Goal: Task Accomplishment & Management: Use online tool/utility

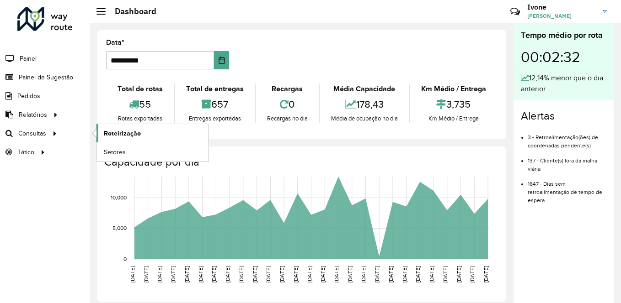
click at [124, 136] on span "Roteirização" at bounding box center [122, 134] width 37 height 10
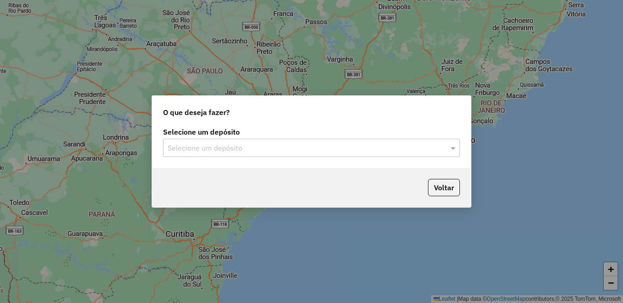
click at [227, 152] on input "text" at bounding box center [303, 148] width 270 height 11
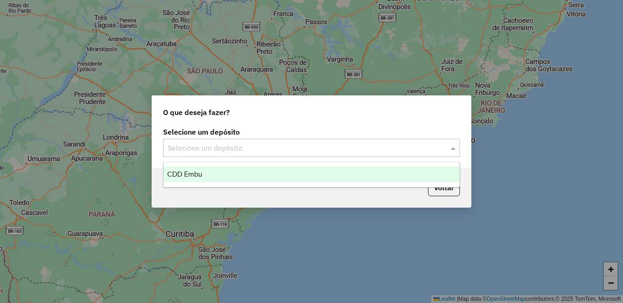
click at [203, 178] on div "CDD Embu" at bounding box center [312, 175] width 296 height 16
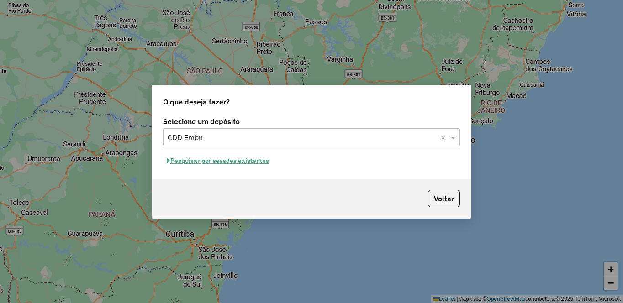
click at [207, 158] on button "Pesquisar por sessões existentes" at bounding box center [218, 161] width 110 height 14
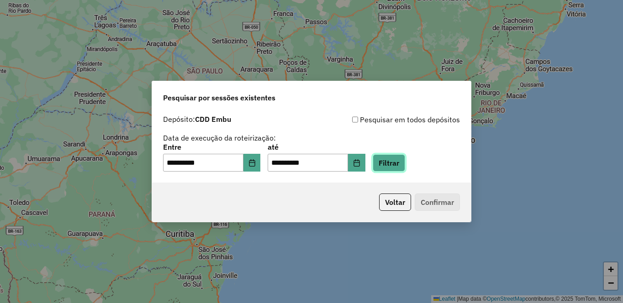
click at [405, 162] on button "Filtrar" at bounding box center [389, 162] width 32 height 17
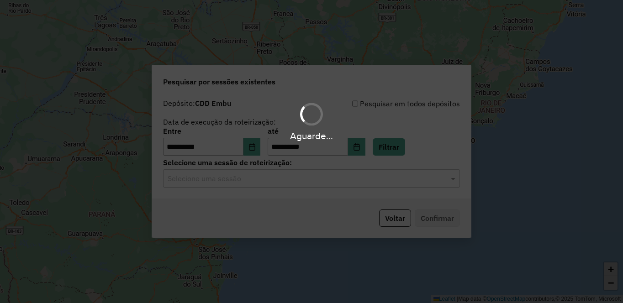
click at [180, 177] on input "text" at bounding box center [303, 179] width 270 height 11
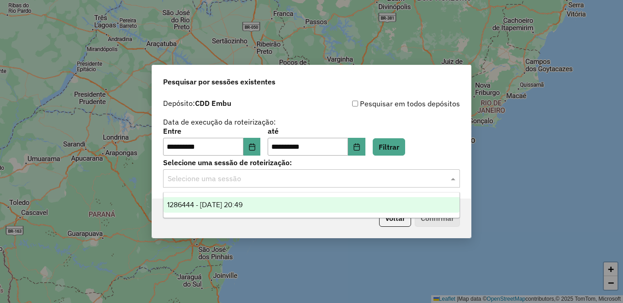
click at [195, 206] on span "1286444 - 01/10/2025 20:49" at bounding box center [204, 205] width 75 height 8
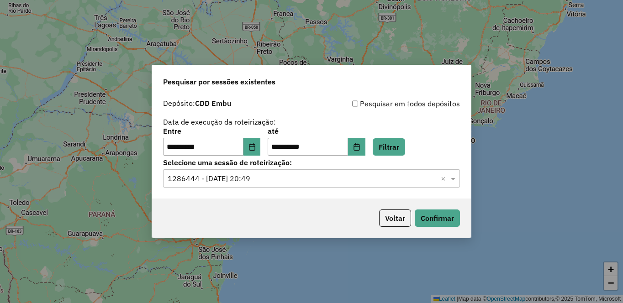
click at [428, 208] on div "Voltar Confirmar" at bounding box center [311, 218] width 319 height 39
click at [433, 213] on button "Confirmar" at bounding box center [437, 218] width 45 height 17
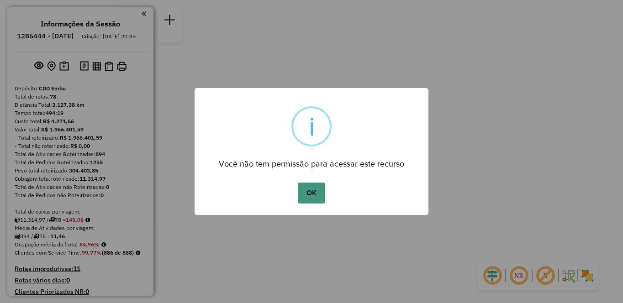
click at [322, 195] on button "OK" at bounding box center [311, 193] width 27 height 21
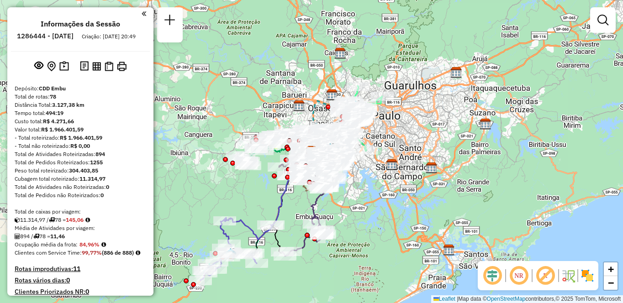
click at [590, 278] on img at bounding box center [587, 276] width 15 height 15
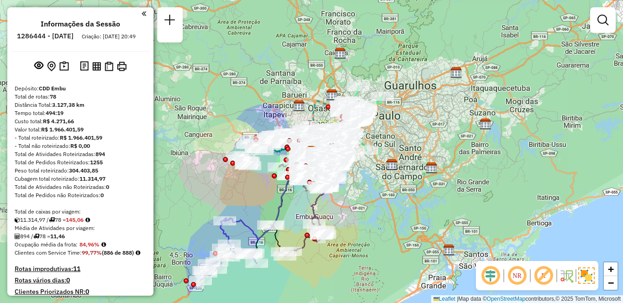
click at [547, 276] on em at bounding box center [544, 276] width 22 height 22
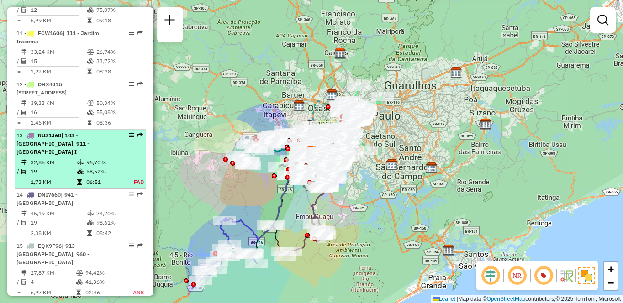
click at [91, 176] on td "58,52%" at bounding box center [105, 171] width 38 height 9
select select "**********"
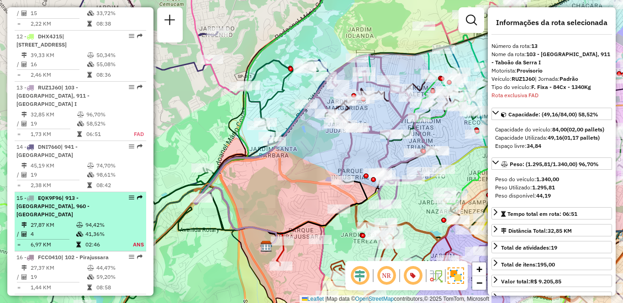
scroll to position [981, 0]
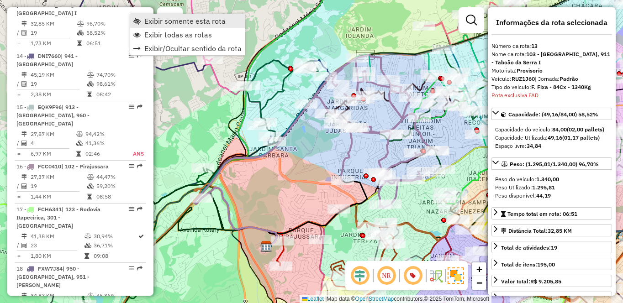
click at [144, 17] on span "Exibir somente esta rota" at bounding box center [184, 20] width 81 height 7
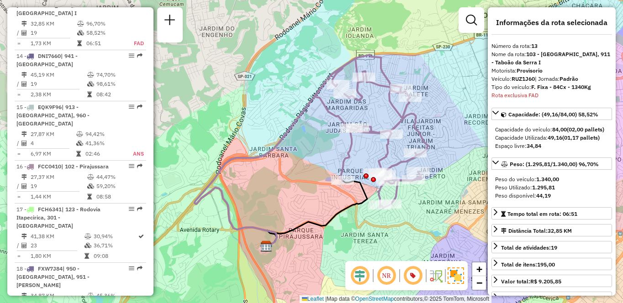
scroll to position [1958, 0]
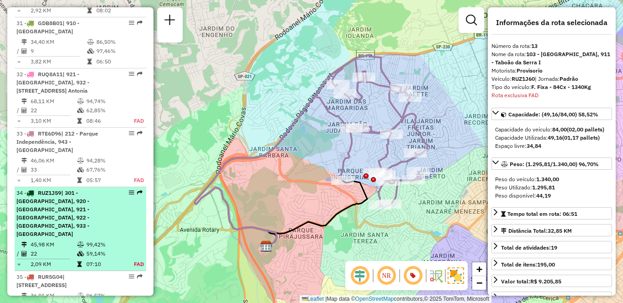
click at [63, 250] on td "22" at bounding box center [53, 254] width 47 height 9
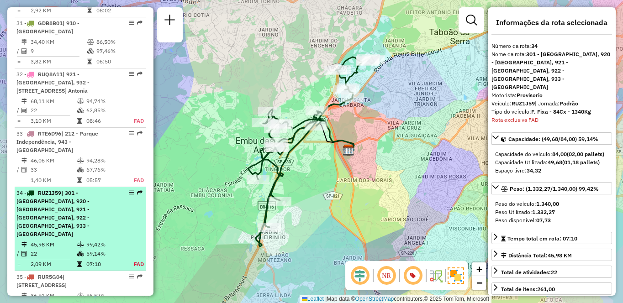
scroll to position [2097, 0]
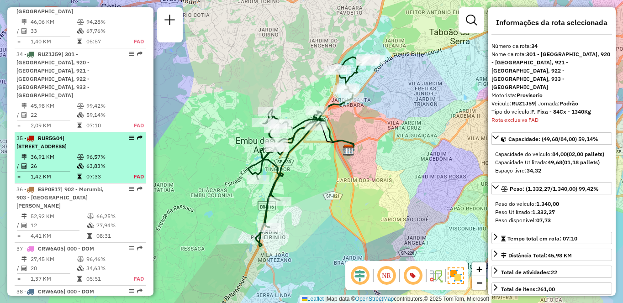
click at [98, 134] on div "35 - RUR5G04 | 100 - [GEOGRAPHIC_DATA], 101 - [GEOGRAPHIC_DATA], 102 - [GEOGRAP…" at bounding box center [64, 142] width 97 height 16
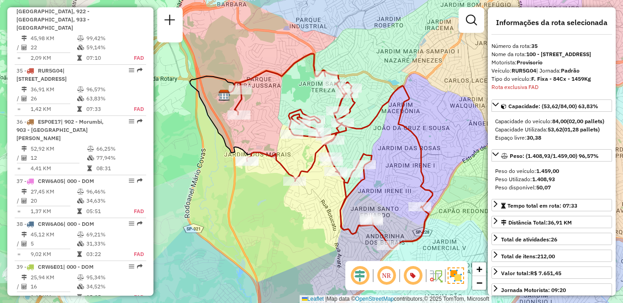
scroll to position [2781, 0]
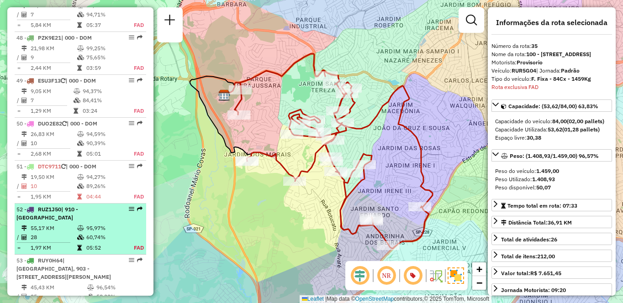
click at [74, 206] on div "52 - RUZ1J50 | 910 - [GEOGRAPHIC_DATA]" at bounding box center [64, 214] width 97 height 16
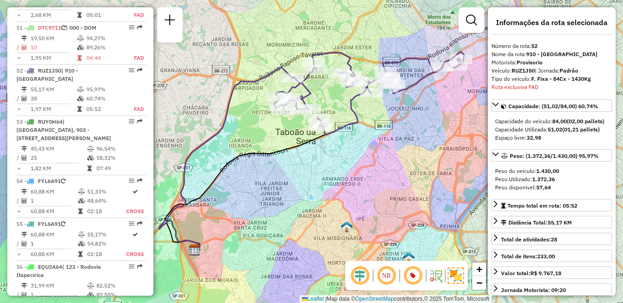
scroll to position [1839, 0]
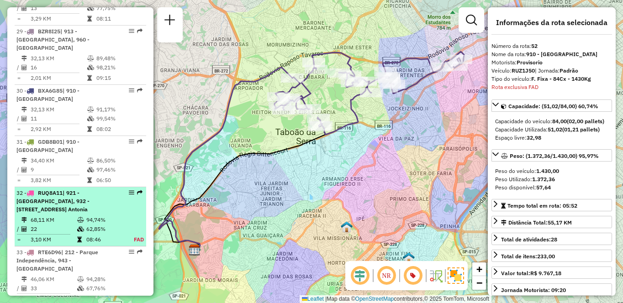
click at [86, 225] on td "62,85%" at bounding box center [105, 229] width 38 height 9
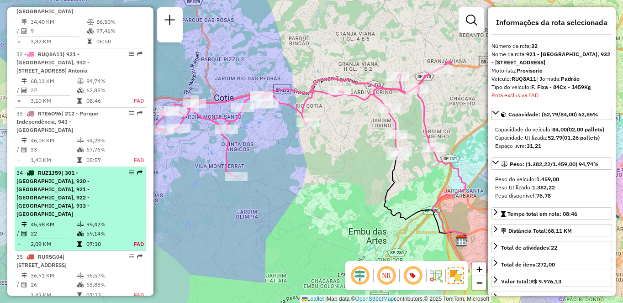
scroll to position [2832, 0]
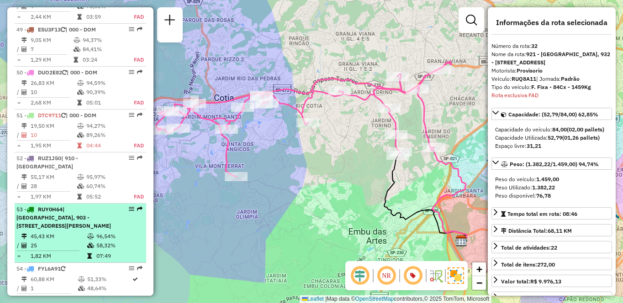
click at [78, 206] on span "| [GEOGRAPHIC_DATA], 903 - [STREET_ADDRESS][PERSON_NAME]" at bounding box center [63, 217] width 95 height 23
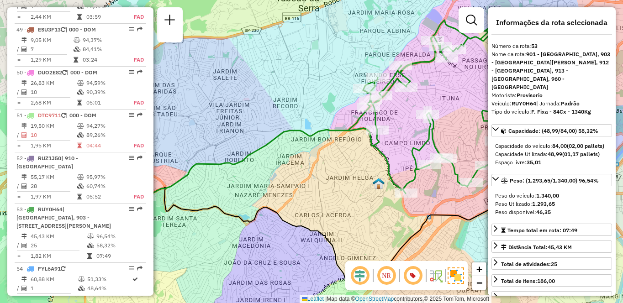
scroll to position [1898, 0]
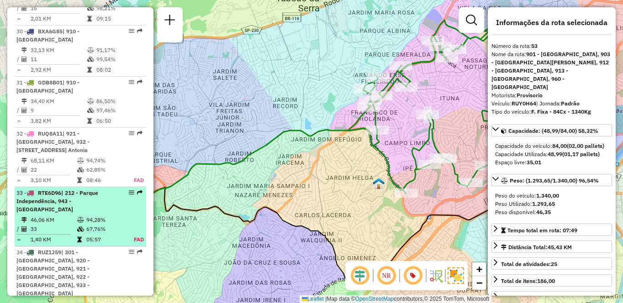
click at [85, 189] on div "33 - RTE6D96 | 212 - Parque Independência, 943 - [GEOGRAPHIC_DATA]" at bounding box center [64, 201] width 97 height 25
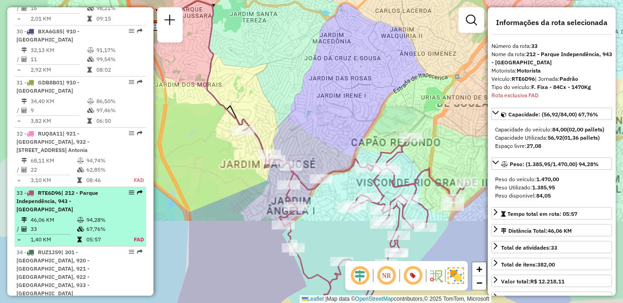
scroll to position [2037, 0]
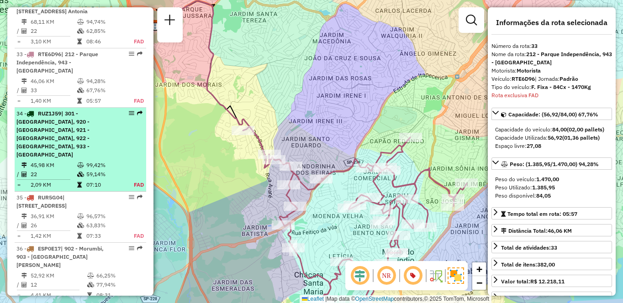
click at [119, 161] on td "99,42%" at bounding box center [105, 165] width 38 height 9
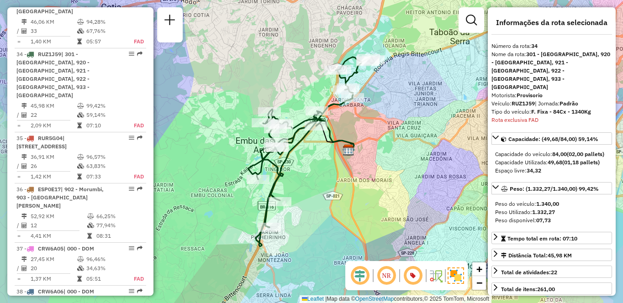
scroll to position [688, 0]
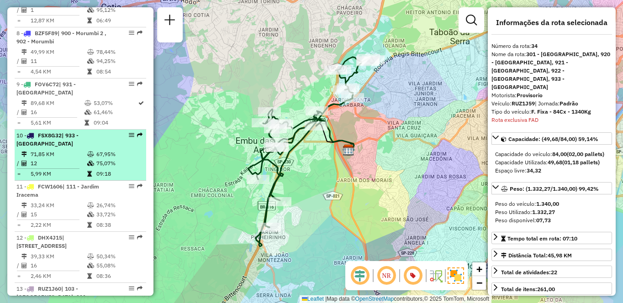
click at [77, 159] on td "71,85 KM" at bounding box center [58, 154] width 57 height 9
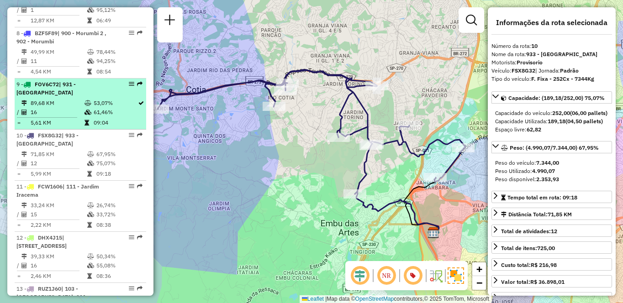
click at [104, 117] on td "61,46%" at bounding box center [115, 112] width 44 height 9
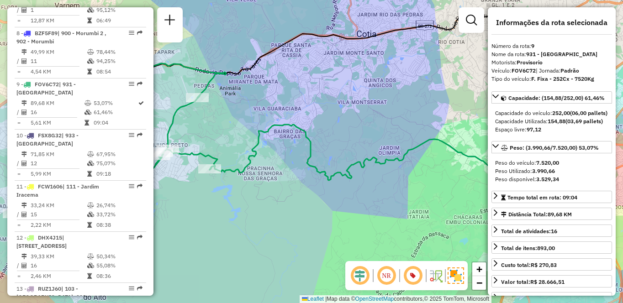
scroll to position [1421, 0]
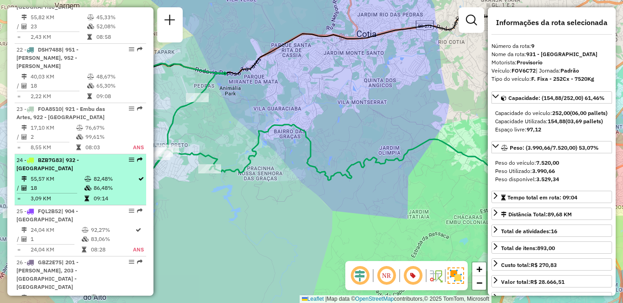
click at [96, 162] on div "24 - BZB7G83 | 932 - [GEOGRAPHIC_DATA]" at bounding box center [64, 164] width 97 height 16
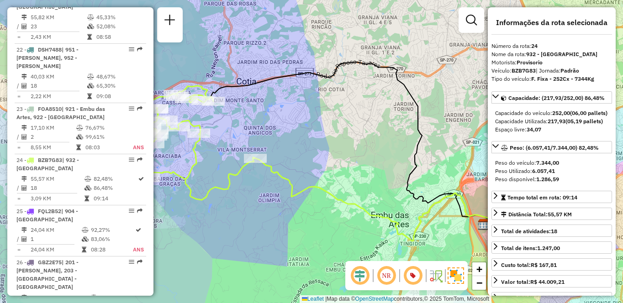
scroll to position [236, 0]
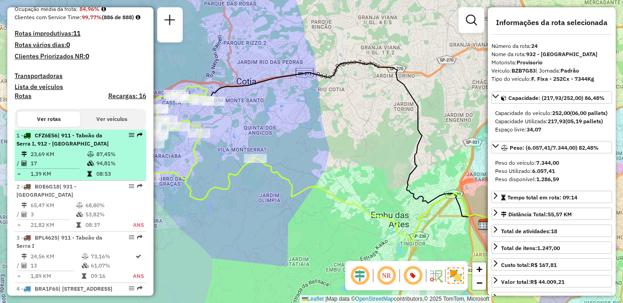
click at [100, 168] on td "94,81%" at bounding box center [119, 163] width 46 height 9
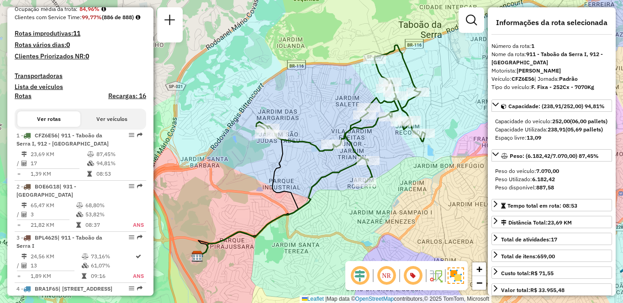
scroll to position [791, 0]
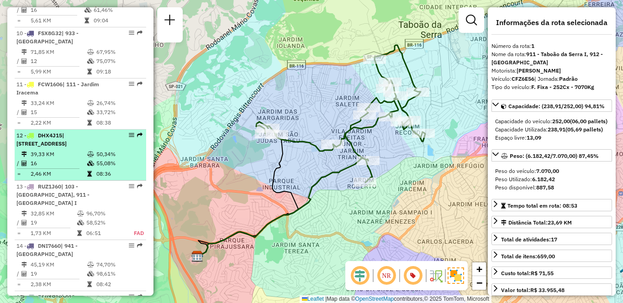
click at [85, 179] on td "2,46 KM" at bounding box center [58, 174] width 57 height 9
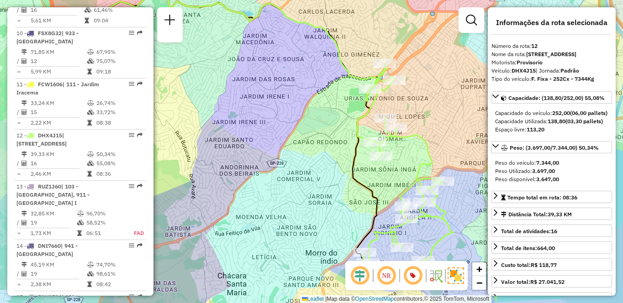
drag, startPoint x: 308, startPoint y: 206, endPoint x: 253, endPoint y: 173, distance: 63.6
click at [253, 173] on div "Janela de atendimento Grade de atendimento Capacidade Transportadoras Veículos …" at bounding box center [311, 151] width 623 height 303
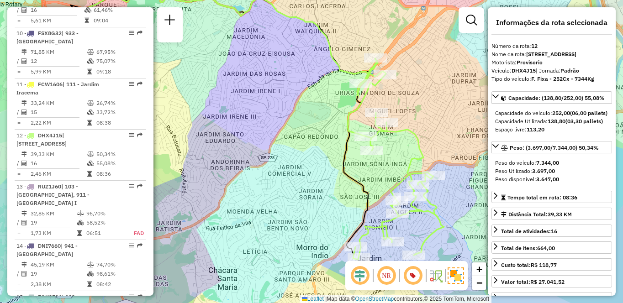
scroll to position [1208, 0]
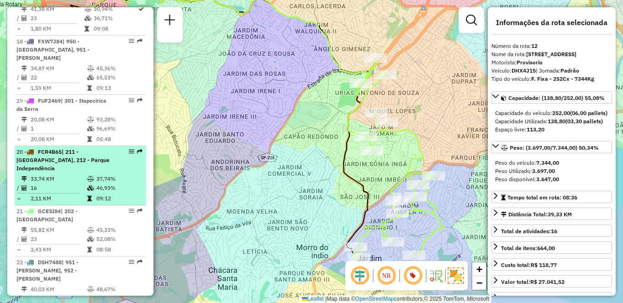
click at [114, 170] on div "20 - FCR4B65 | 211 - [GEOGRAPHIC_DATA], 212 - [GEOGRAPHIC_DATA]" at bounding box center [80, 160] width 128 height 25
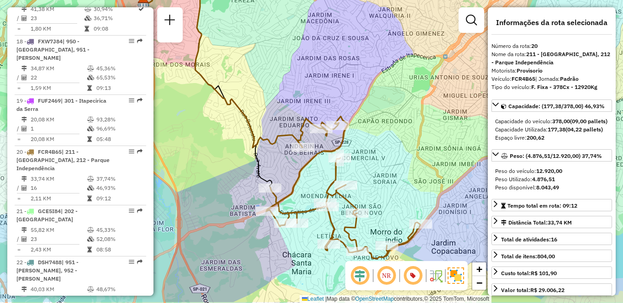
drag, startPoint x: 350, startPoint y: 135, endPoint x: 297, endPoint y: 93, distance: 67.3
click at [297, 93] on div "Janela de atendimento Grade de atendimento Capacidade Transportadoras Veículos …" at bounding box center [311, 151] width 623 height 303
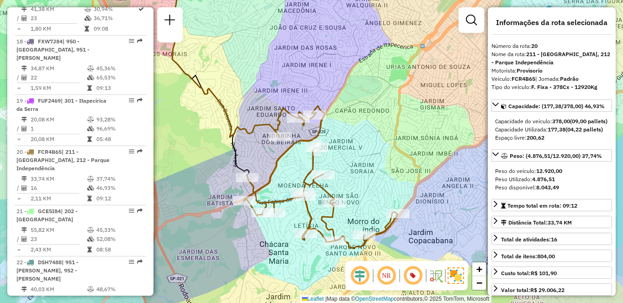
scroll to position [893, 0]
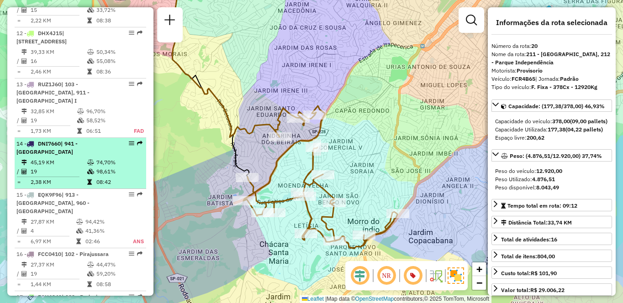
click at [34, 147] on icon at bounding box center [30, 143] width 7 height 5
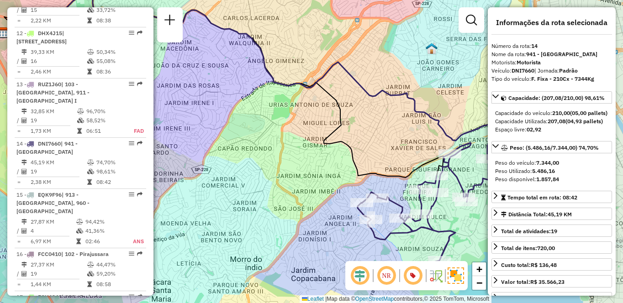
drag, startPoint x: 265, startPoint y: 177, endPoint x: 220, endPoint y: 159, distance: 48.8
click at [220, 159] on div "Janela de atendimento Grade de atendimento Capacidade Transportadoras Veículos …" at bounding box center [311, 151] width 623 height 303
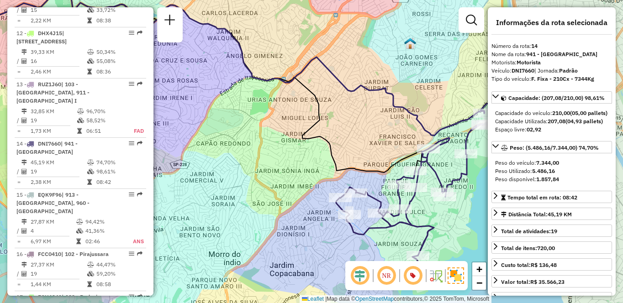
drag, startPoint x: 409, startPoint y: 137, endPoint x: 387, endPoint y: 132, distance: 23.4
click at [387, 132] on div "Janela de atendimento Grade de atendimento Capacidade Transportadoras Veículos …" at bounding box center [311, 151] width 623 height 303
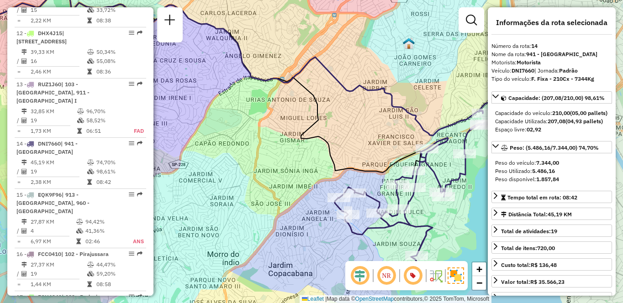
scroll to position [1626, 0]
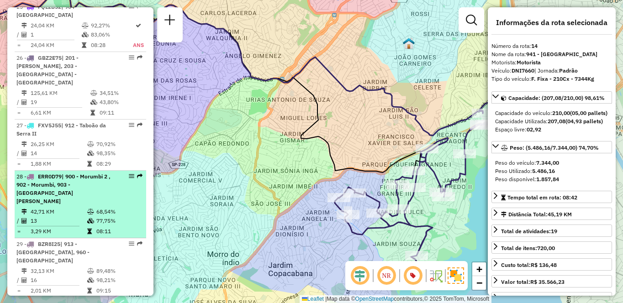
click at [54, 173] on li "28 - ERR0D79 | 900 - Morumbi 2 , 902 - [GEOGRAPHIC_DATA], 903 - [GEOGRAPHIC_DAT…" at bounding box center [81, 205] width 132 height 68
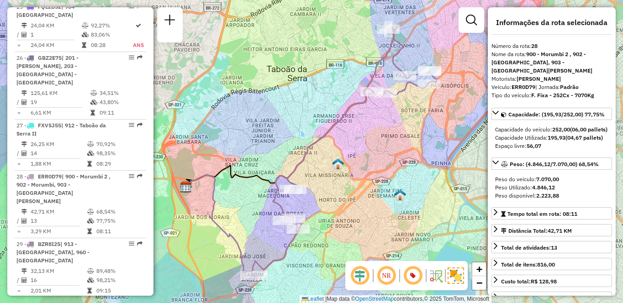
scroll to position [3735, 0]
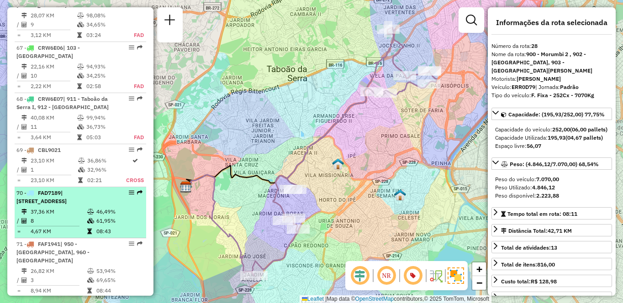
click at [43, 189] on div "70 - FAD7189 | 212 - Parque Independência, 950 - [GEOGRAPHIC_DATA]" at bounding box center [64, 197] width 97 height 16
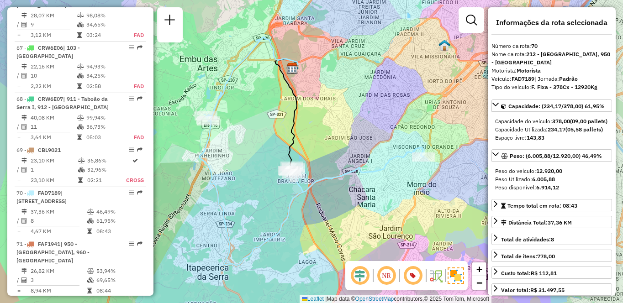
scroll to position [4078, 0]
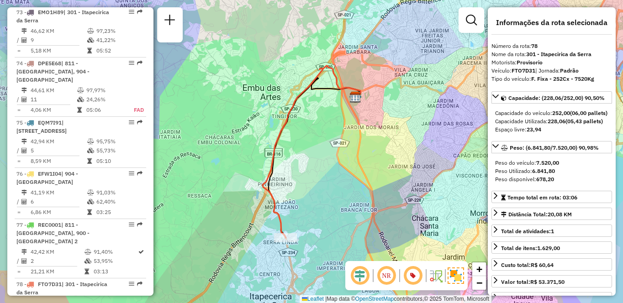
scroll to position [3794, 0]
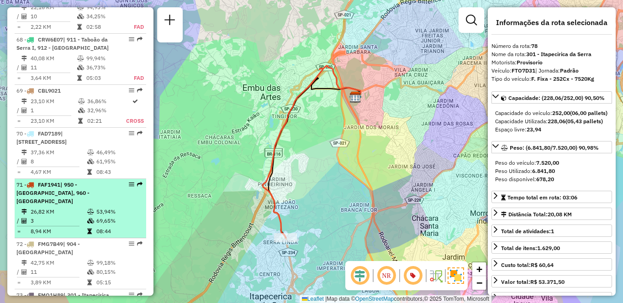
click at [83, 207] on td "26,82 KM" at bounding box center [58, 211] width 57 height 9
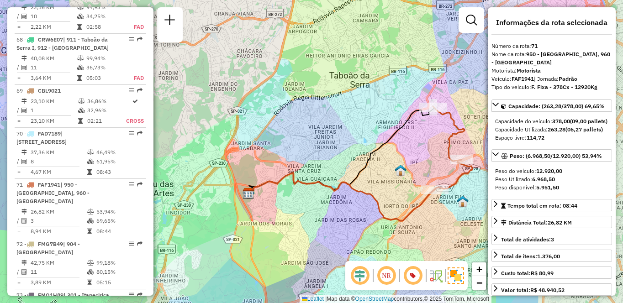
scroll to position [535, 0]
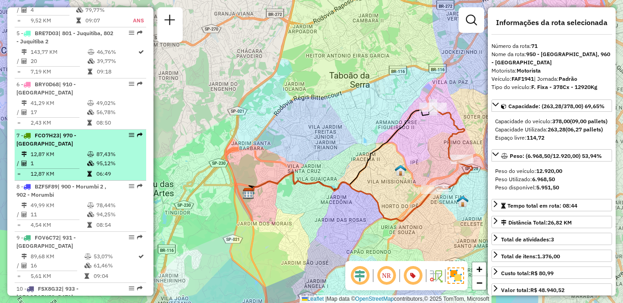
click at [96, 179] on td "06:49" at bounding box center [119, 174] width 46 height 9
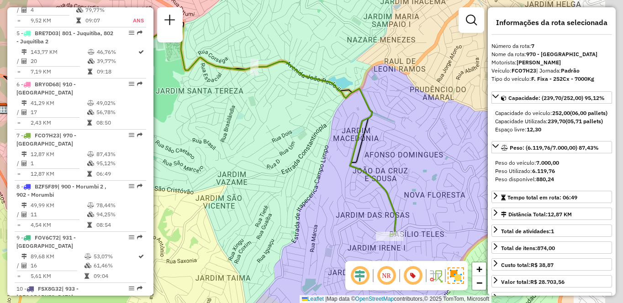
drag, startPoint x: 382, startPoint y: 186, endPoint x: 244, endPoint y: 158, distance: 140.3
click at [244, 158] on div "Janela de atendimento Grade de atendimento Capacidade Transportadoras Veículos …" at bounding box center [311, 151] width 623 height 303
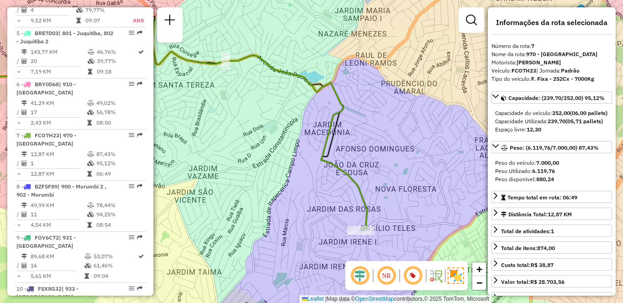
scroll to position [2994, 0]
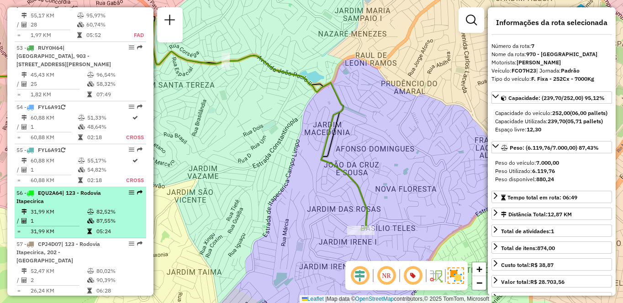
click at [50, 207] on td "31,99 KM" at bounding box center [58, 211] width 57 height 9
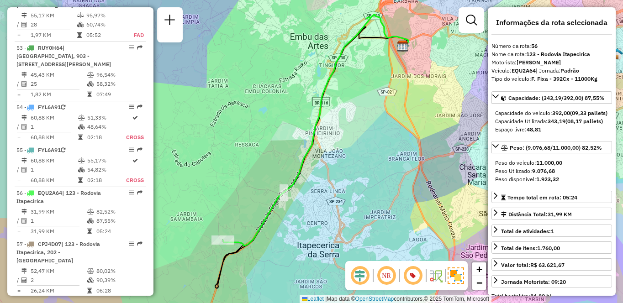
scroll to position [1157, 0]
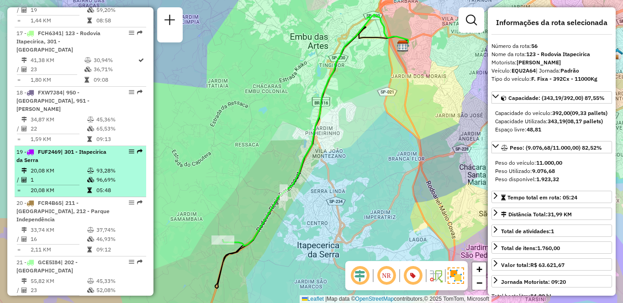
click at [48, 176] on td "1" at bounding box center [58, 179] width 57 height 9
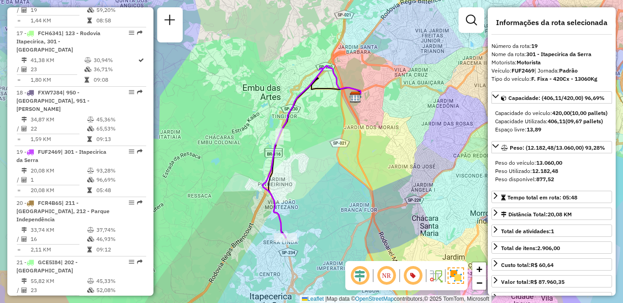
scroll to position [1370, 0]
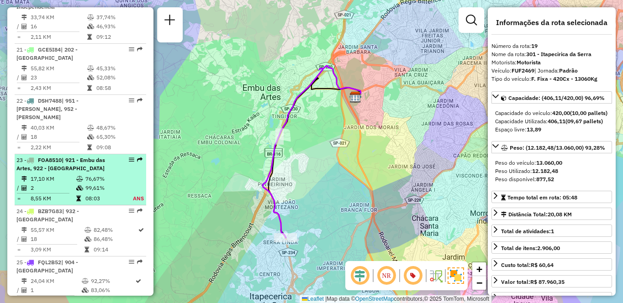
click at [142, 165] on li "23 - FOA8510 | 921 - Embu das Artes, 922 - [GEOGRAPHIC_DATA] 17,10 KM 76,67% / …" at bounding box center [81, 179] width 132 height 51
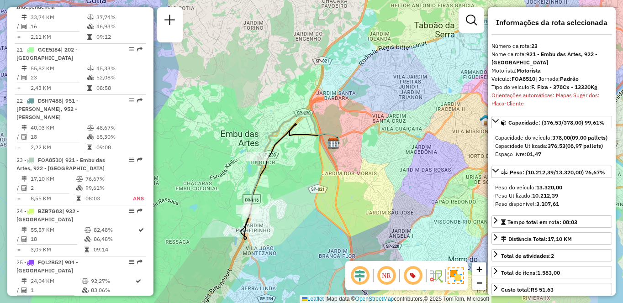
scroll to position [1106, 0]
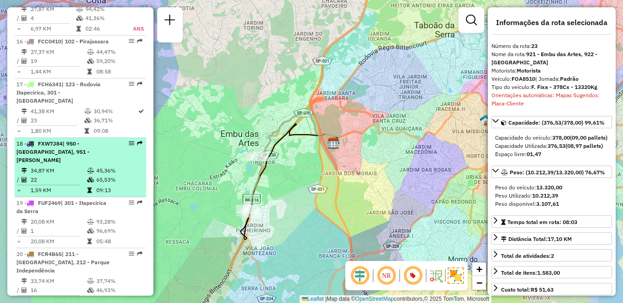
click at [64, 187] on td "1,59 KM" at bounding box center [58, 190] width 57 height 9
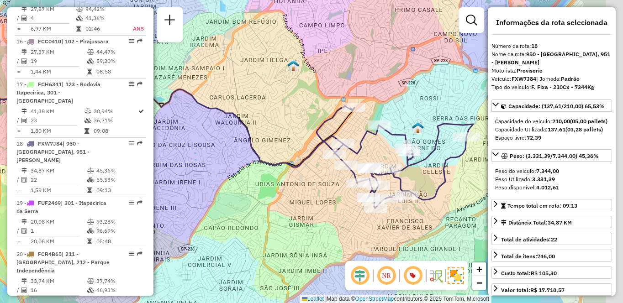
drag, startPoint x: 363, startPoint y: 136, endPoint x: 252, endPoint y: 117, distance: 112.7
click at [252, 117] on div "Janela de atendimento Grade de atendimento Capacidade Transportadoras Veículos …" at bounding box center [311, 151] width 623 height 303
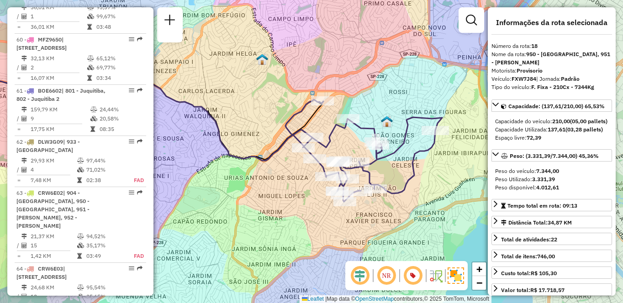
scroll to position [1686, 0]
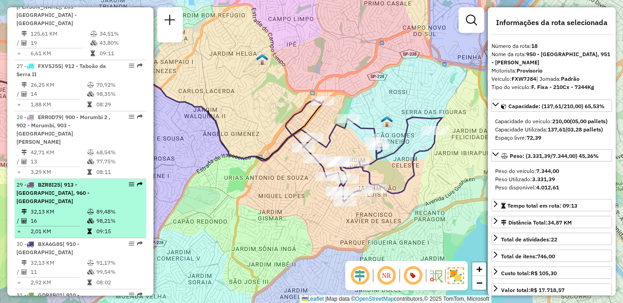
click at [90, 218] on icon at bounding box center [90, 220] width 7 height 5
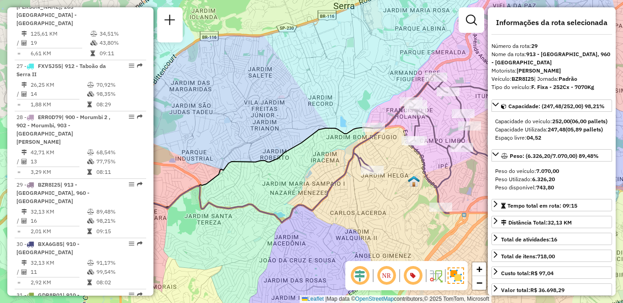
scroll to position [1047, 0]
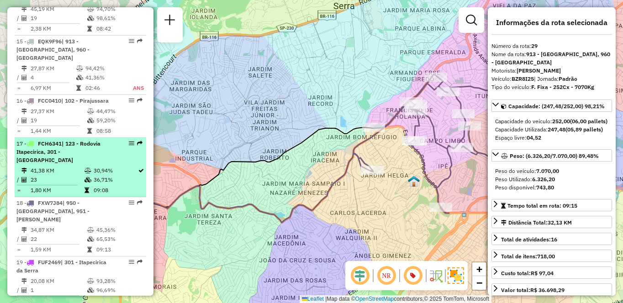
click at [58, 184] on td "23" at bounding box center [57, 179] width 54 height 9
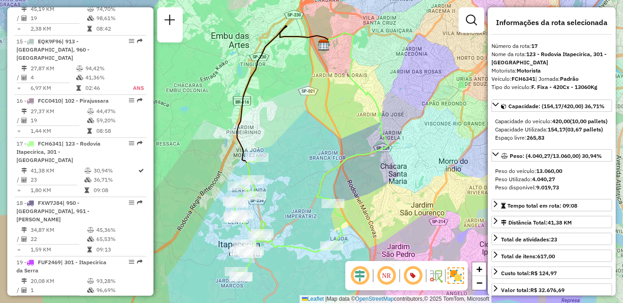
scroll to position [535, 0]
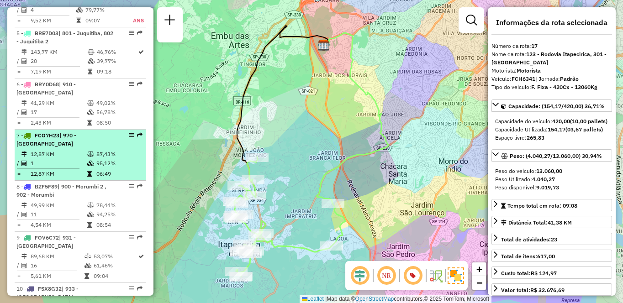
click at [100, 168] on td "95,12%" at bounding box center [119, 163] width 46 height 9
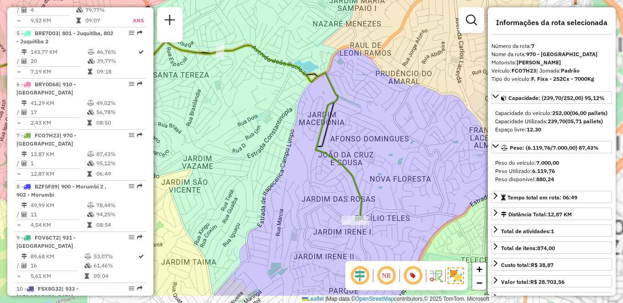
drag, startPoint x: 418, startPoint y: 203, endPoint x: 254, endPoint y: 157, distance: 169.9
click at [254, 157] on div "Janela de atendimento Grade de atendimento Capacidade Transportadoras Veículos …" at bounding box center [311, 151] width 623 height 303
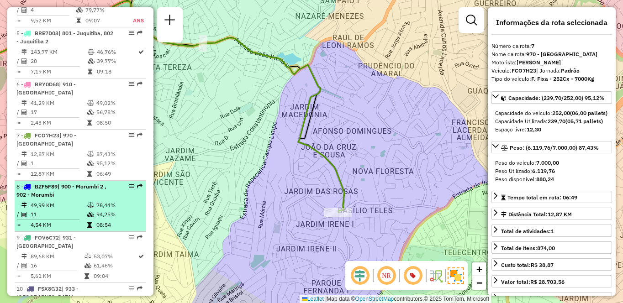
click at [84, 199] on div "8 - BZF5F89 | 900 - Morumbi 2 , 902 - Morumbi" at bounding box center [64, 191] width 97 height 16
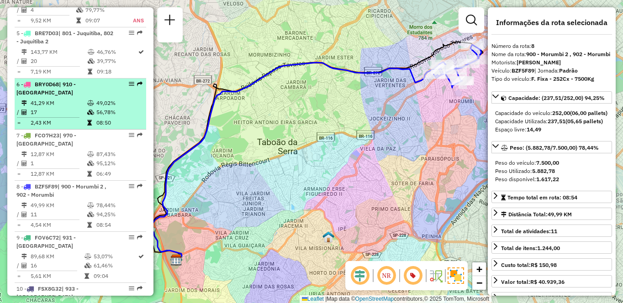
click at [33, 117] on td "17" at bounding box center [58, 112] width 57 height 9
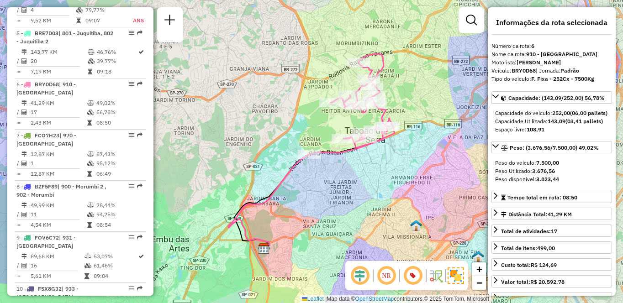
scroll to position [739, 0]
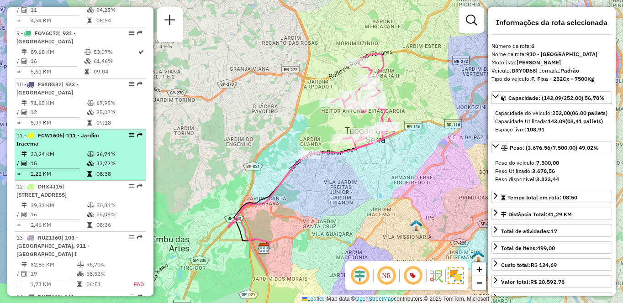
click at [77, 147] on span "| 111 - Jardim Iracema" at bounding box center [57, 139] width 83 height 15
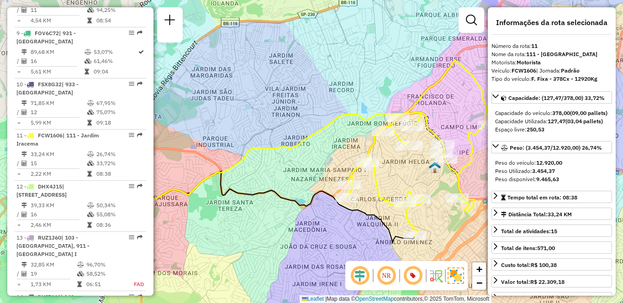
scroll to position [1575, 0]
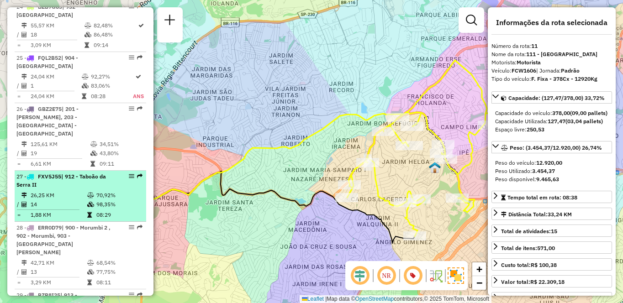
click at [69, 191] on td "26,25 KM" at bounding box center [58, 195] width 57 height 9
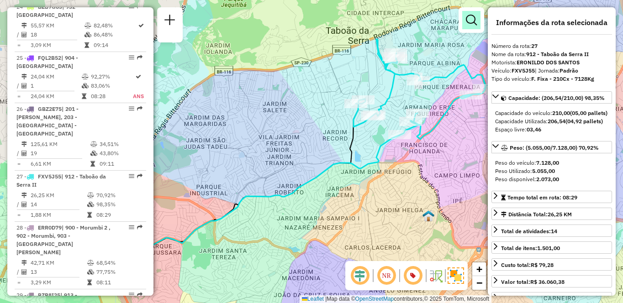
scroll to position [1788, 0]
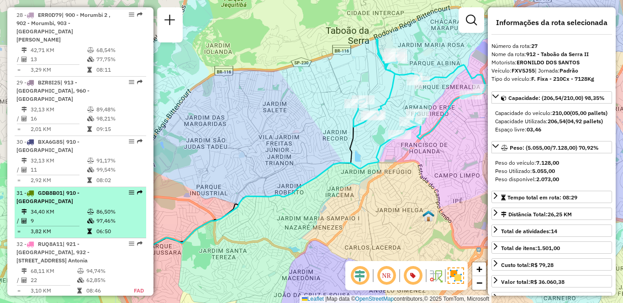
click at [58, 189] on div "31 - GDB8B01 | 910 - Parque Ipê" at bounding box center [64, 197] width 97 height 16
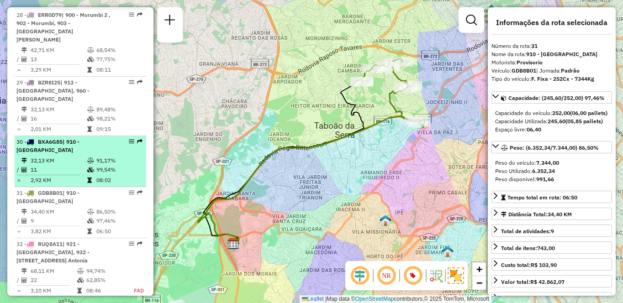
click at [98, 165] on td "99,54%" at bounding box center [119, 169] width 46 height 9
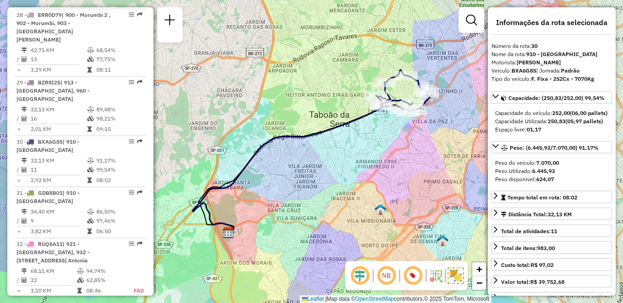
scroll to position [995, 0]
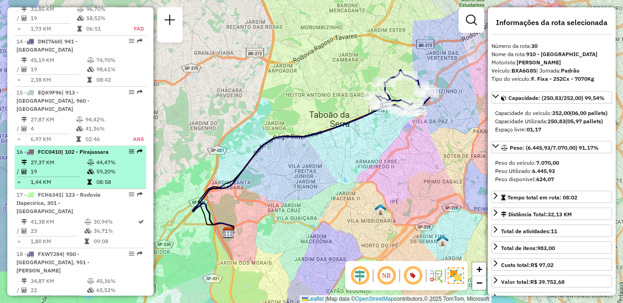
click at [79, 176] on td "19" at bounding box center [58, 171] width 57 height 9
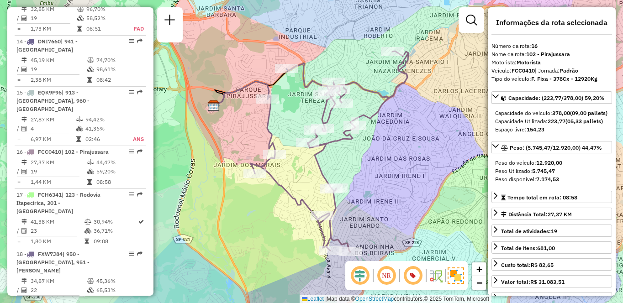
scroll to position [1319, 0]
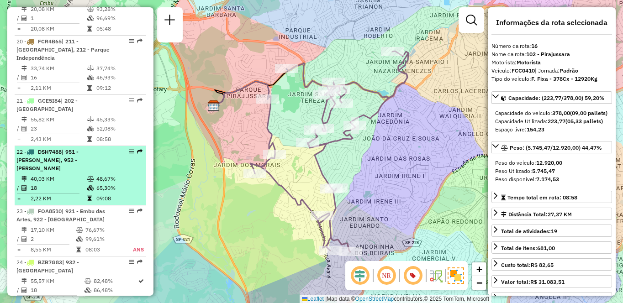
click at [96, 175] on td "48,67%" at bounding box center [119, 179] width 46 height 9
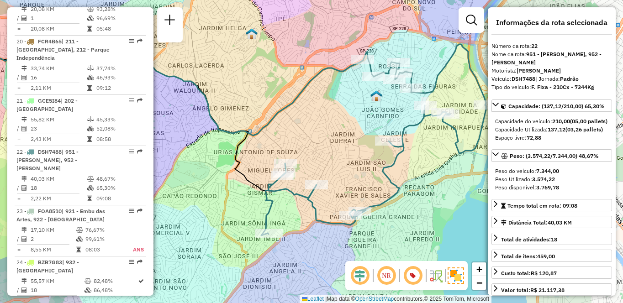
drag, startPoint x: 392, startPoint y: 139, endPoint x: 297, endPoint y: 124, distance: 96.3
click at [297, 124] on div "Janela de atendimento Grade de atendimento Capacidade Transportadoras Veículos …" at bounding box center [311, 151] width 623 height 303
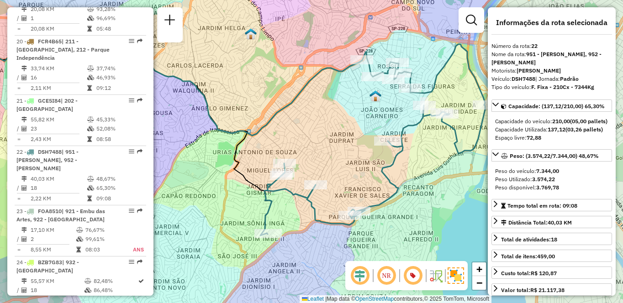
scroll to position [2085, 0]
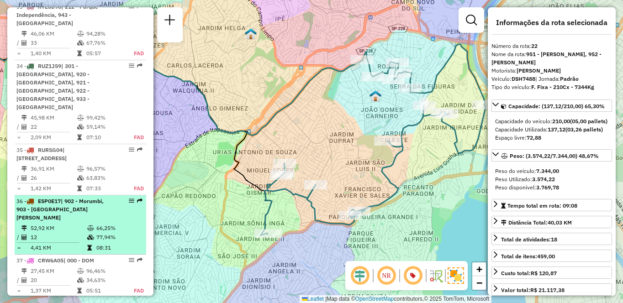
click at [34, 224] on td "52,92 KM" at bounding box center [58, 228] width 57 height 9
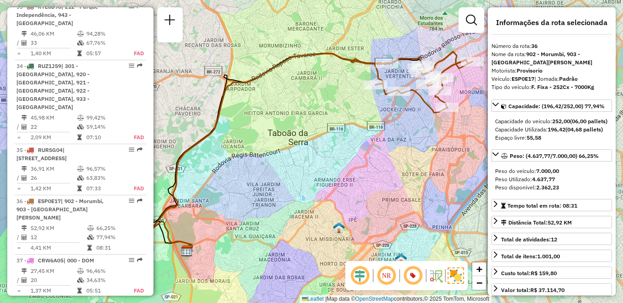
scroll to position [1524, 0]
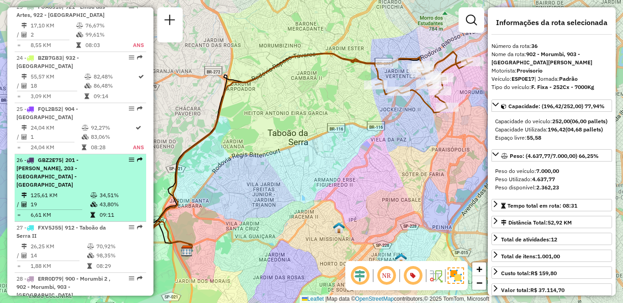
click at [108, 164] on div "26 - GBZ2E75 | 201 - [GEOGRAPHIC_DATA], 203 - [GEOGRAPHIC_DATA] - [GEOGRAPHIC_D…" at bounding box center [64, 172] width 97 height 33
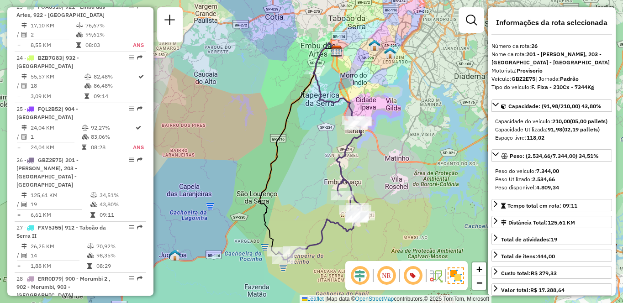
scroll to position [1268, 0]
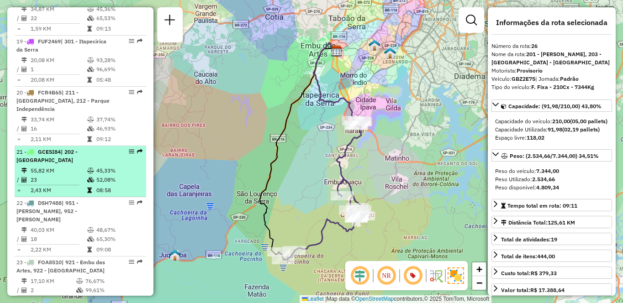
click at [89, 168] on icon at bounding box center [90, 170] width 7 height 5
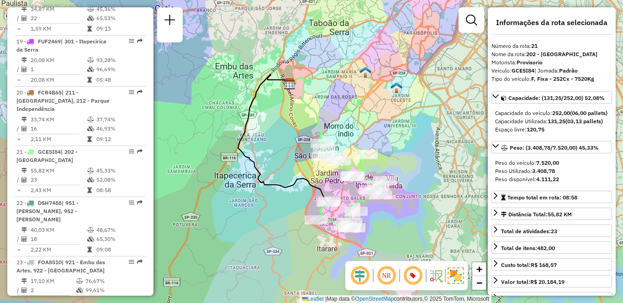
scroll to position [1524, 0]
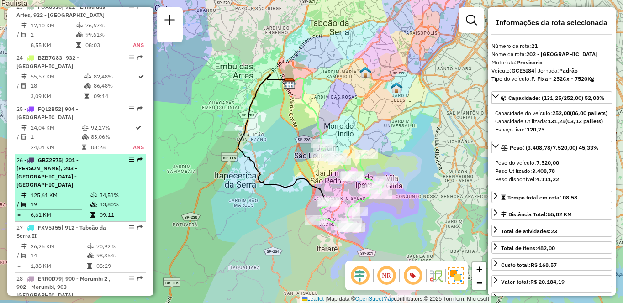
click at [84, 200] on td "19" at bounding box center [60, 204] width 60 height 9
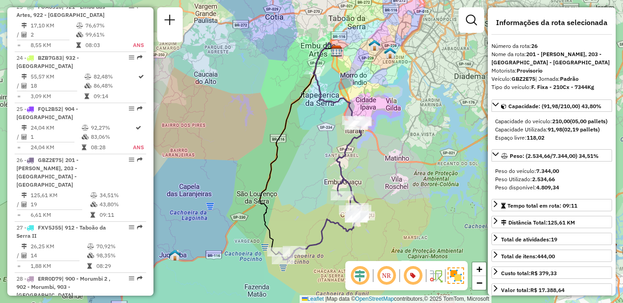
scroll to position [236, 0]
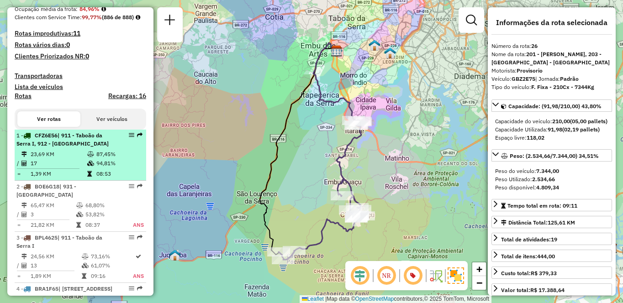
click at [97, 168] on td "94,81%" at bounding box center [119, 163] width 46 height 9
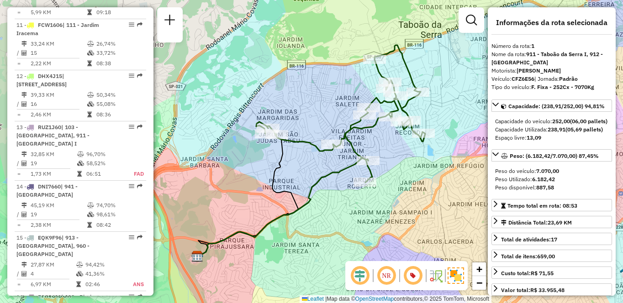
scroll to position [1626, 0]
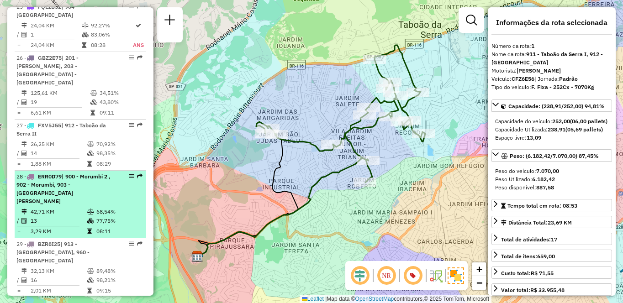
click at [90, 209] on icon at bounding box center [90, 211] width 7 height 5
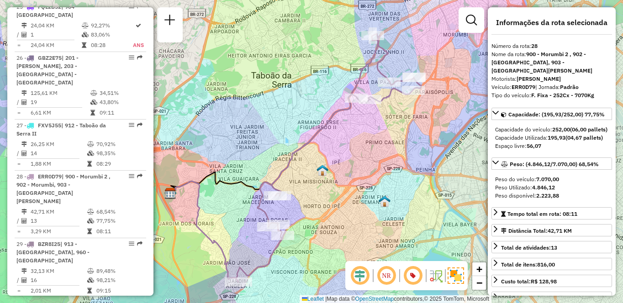
drag, startPoint x: 378, startPoint y: 127, endPoint x: 362, endPoint y: 133, distance: 16.8
click at [362, 133] on div "Janela de atendimento Grade de atendimento Capacidade Transportadoras Veículos …" at bounding box center [311, 151] width 623 height 303
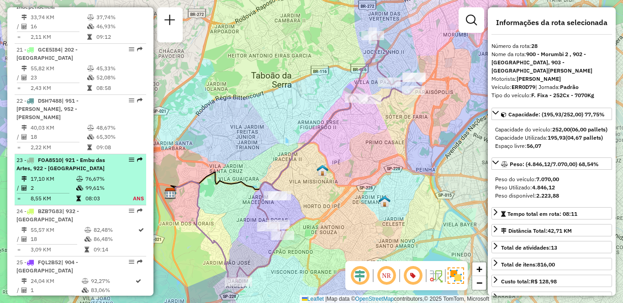
click at [55, 175] on td "17,10 KM" at bounding box center [53, 179] width 46 height 9
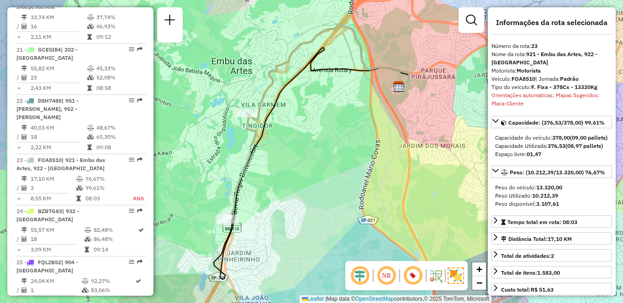
scroll to position [3794, 0]
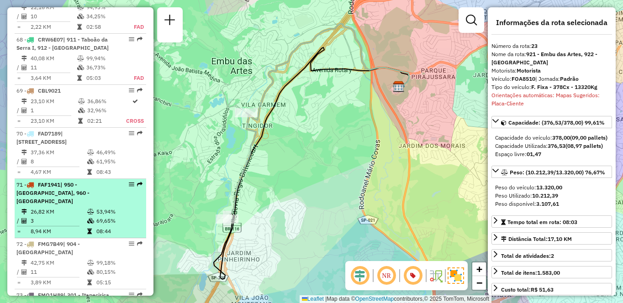
click at [68, 217] on td "3" at bounding box center [58, 221] width 57 height 9
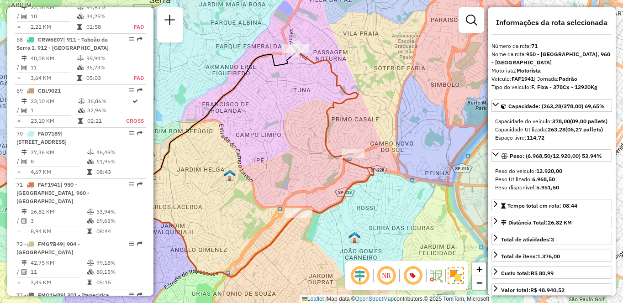
drag, startPoint x: 430, startPoint y: 151, endPoint x: 266, endPoint y: 162, distance: 164.0
click at [266, 162] on div "Janela de atendimento Grade de atendimento Capacidade Transportadoras Veículos …" at bounding box center [311, 151] width 623 height 303
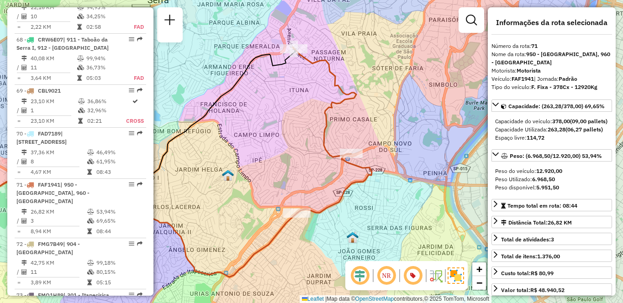
scroll to position [1208, 0]
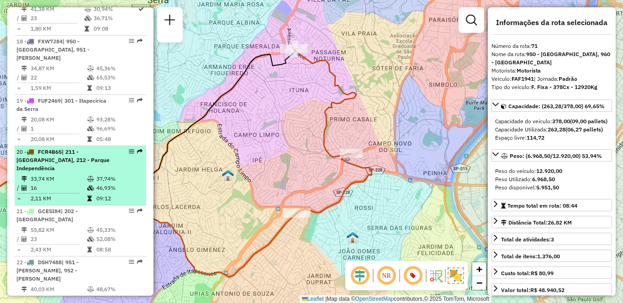
click at [100, 199] on td "09:12" at bounding box center [119, 198] width 46 height 9
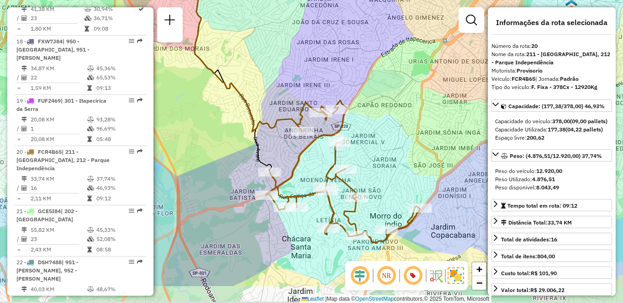
drag, startPoint x: 217, startPoint y: 185, endPoint x: 191, endPoint y: 140, distance: 51.7
click at [191, 140] on div "Janela de atendimento Grade de atendimento Capacidade Transportadoras Veículos …" at bounding box center [311, 151] width 623 height 303
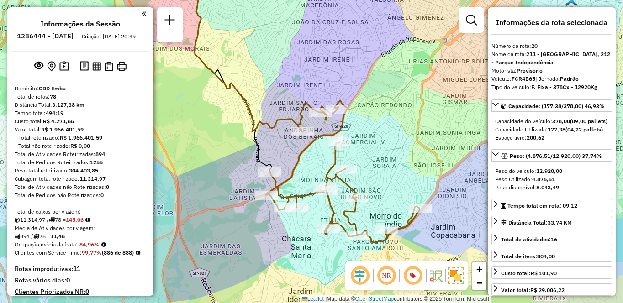
scroll to position [893, 0]
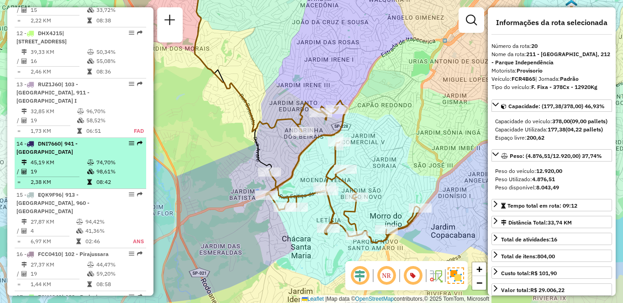
click at [54, 176] on td "19" at bounding box center [58, 171] width 57 height 9
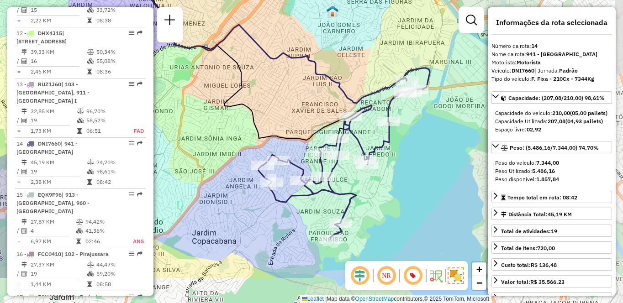
drag, startPoint x: 422, startPoint y: 154, endPoint x: 301, endPoint y: 106, distance: 130.7
click at [301, 106] on div "Janela de atendimento Grade de atendimento Capacidade Transportadoras Veículos …" at bounding box center [311, 151] width 623 height 303
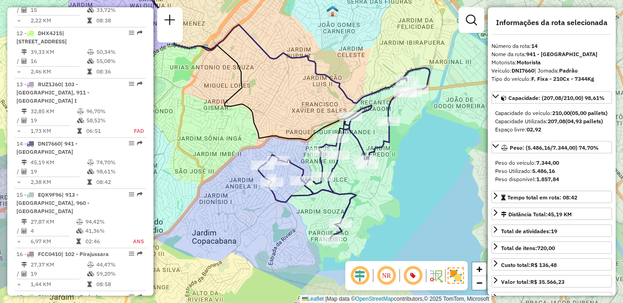
scroll to position [637, 0]
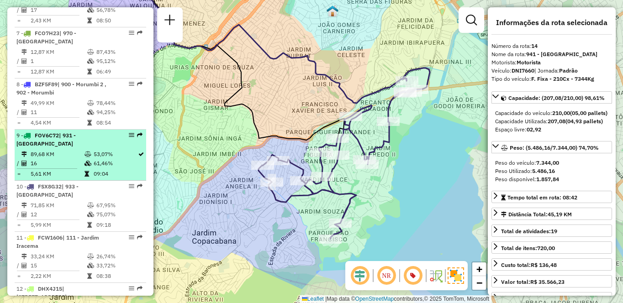
click at [79, 159] on td "89,68 KM" at bounding box center [57, 154] width 54 height 9
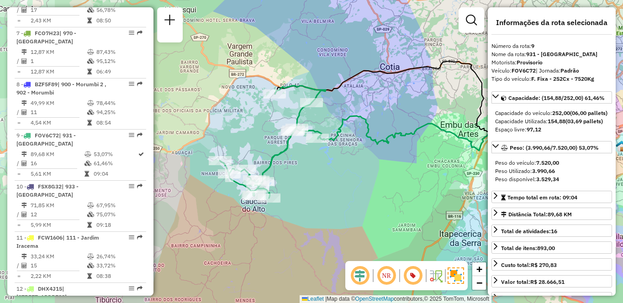
drag, startPoint x: 213, startPoint y: 142, endPoint x: 330, endPoint y: 123, distance: 118.6
click at [330, 123] on div "Janela de atendimento Grade de atendimento Capacidade Transportadoras Veículos …" at bounding box center [311, 151] width 623 height 303
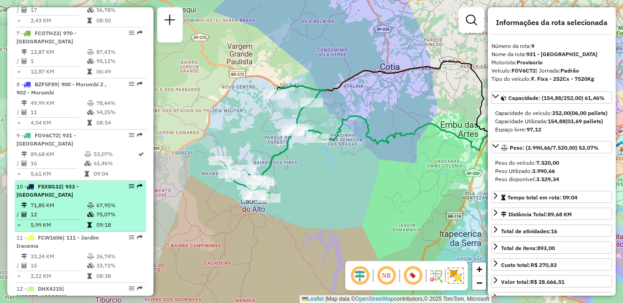
click at [105, 230] on td "09:18" at bounding box center [119, 225] width 46 height 9
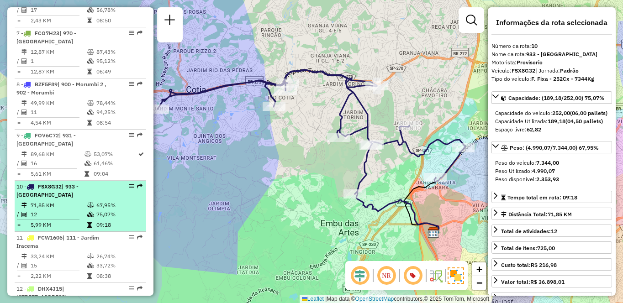
click at [85, 210] on td "71,85 KM" at bounding box center [58, 205] width 57 height 9
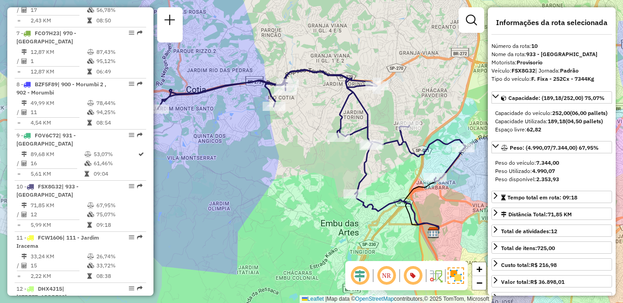
scroll to position [2994, 0]
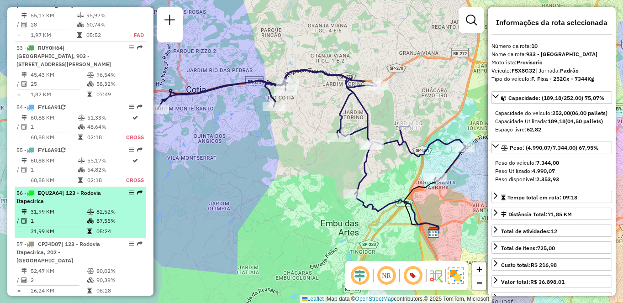
click at [63, 207] on td "31,99 KM" at bounding box center [58, 211] width 57 height 9
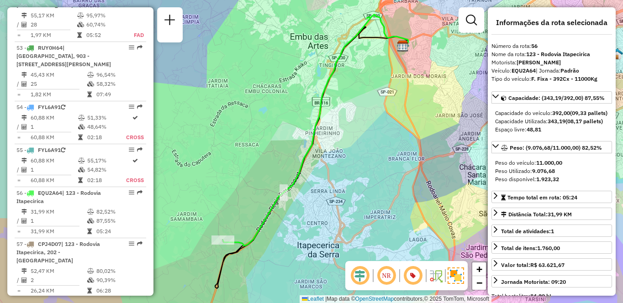
scroll to position [1737, 0]
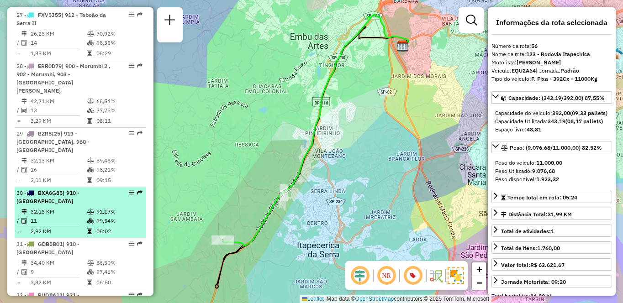
click at [55, 227] on td "2,92 KM" at bounding box center [58, 231] width 57 height 9
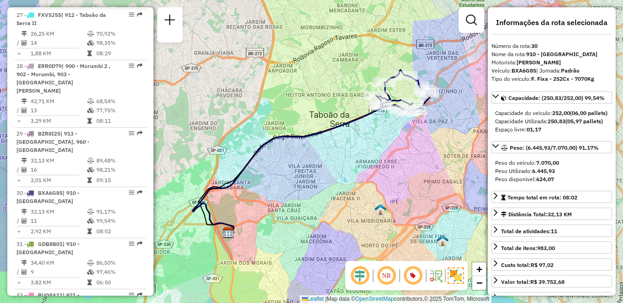
scroll to position [236, 0]
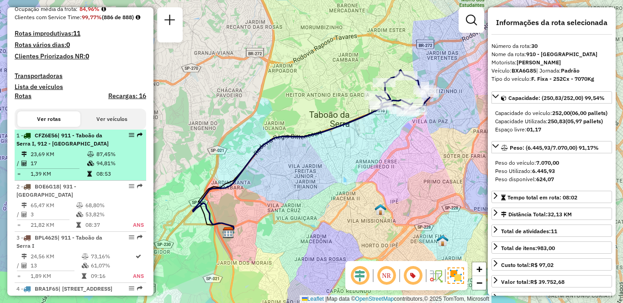
click at [36, 159] on td "23,69 KM" at bounding box center [58, 154] width 57 height 9
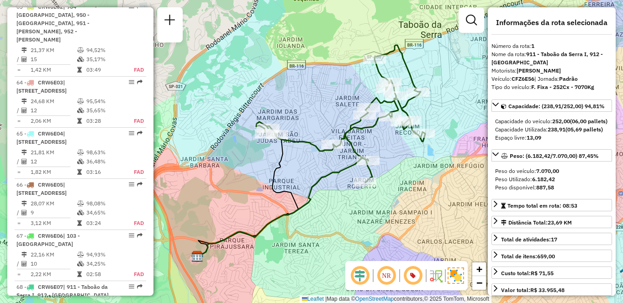
scroll to position [3743, 0]
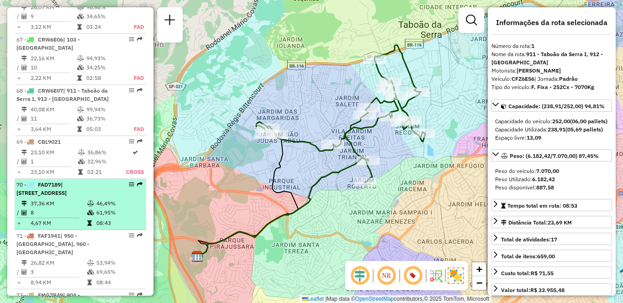
click at [102, 199] on td "46,49%" at bounding box center [119, 203] width 46 height 9
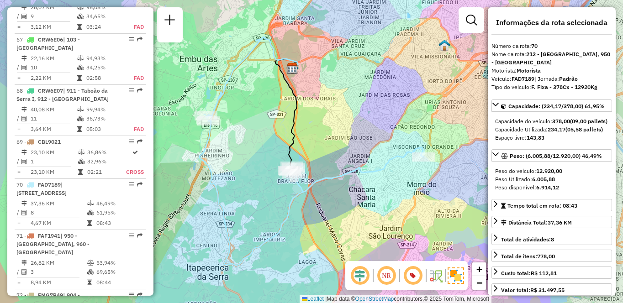
scroll to position [1370, 0]
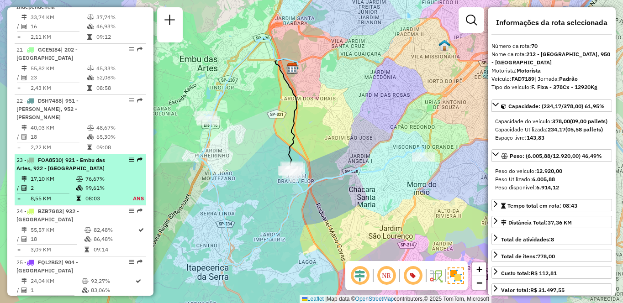
click at [68, 175] on td "17,10 KM" at bounding box center [53, 179] width 46 height 9
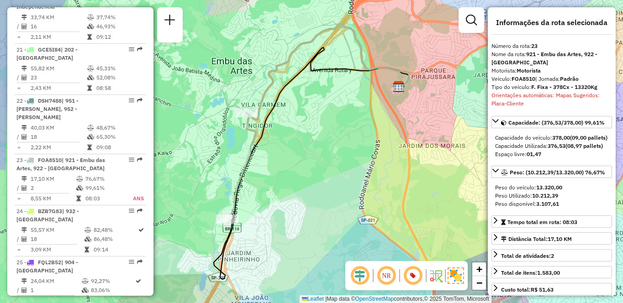
scroll to position [1106, 0]
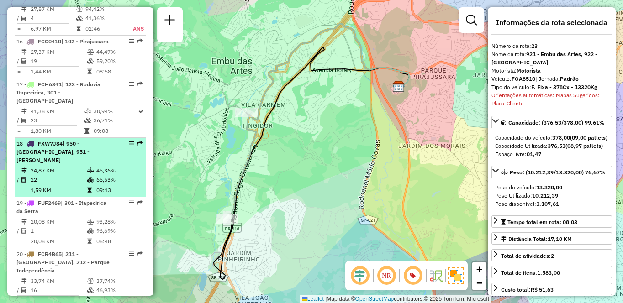
click at [116, 175] on td "45,36%" at bounding box center [119, 170] width 46 height 9
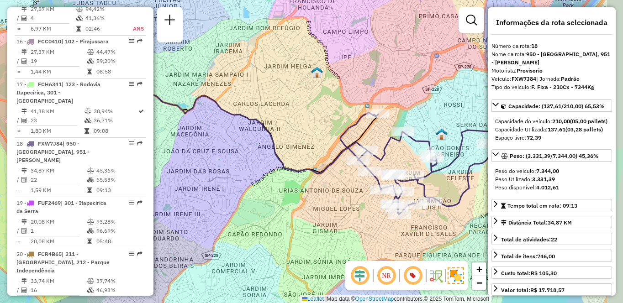
drag, startPoint x: 345, startPoint y: 122, endPoint x: 255, endPoint y: 110, distance: 90.9
click at [255, 110] on div "Janela de atendimento Grade de atendimento Capacidade Transportadoras Veículos …" at bounding box center [311, 151] width 623 height 303
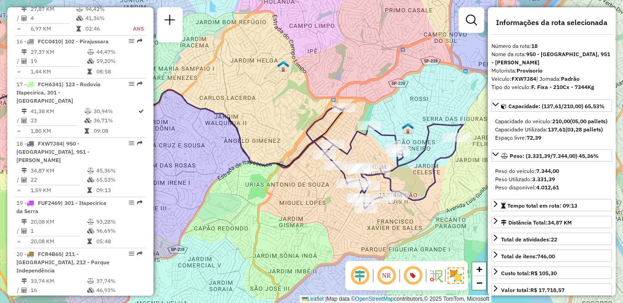
scroll to position [1319, 0]
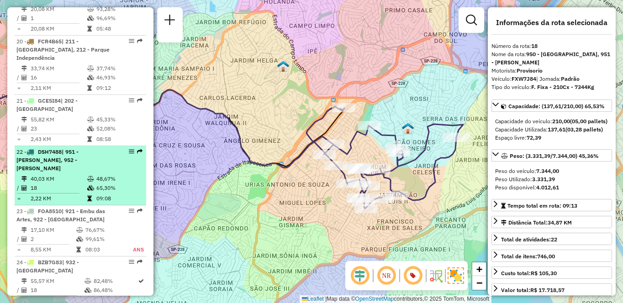
click at [50, 184] on td "18" at bounding box center [58, 188] width 57 height 9
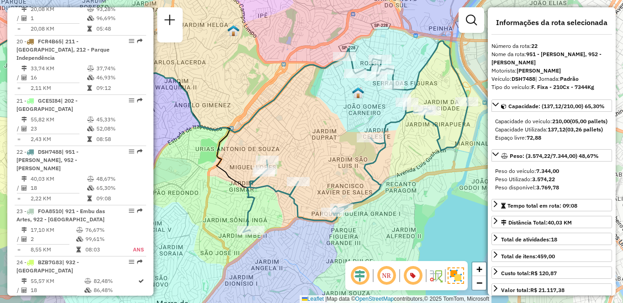
drag, startPoint x: 374, startPoint y: 152, endPoint x: 266, endPoint y: 135, distance: 109.2
click at [266, 135] on div "Janela de atendimento Grade de atendimento Capacidade Transportadoras Veículos …" at bounding box center [311, 151] width 623 height 303
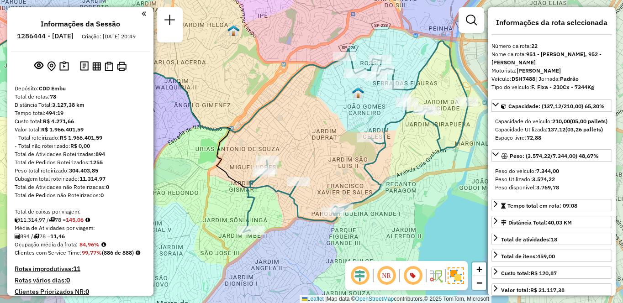
scroll to position [1106, 0]
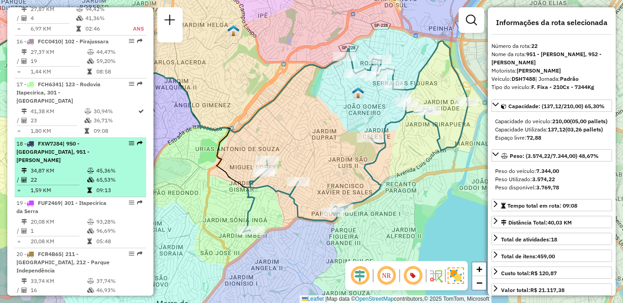
click at [75, 172] on td "34,87 KM" at bounding box center [58, 170] width 57 height 9
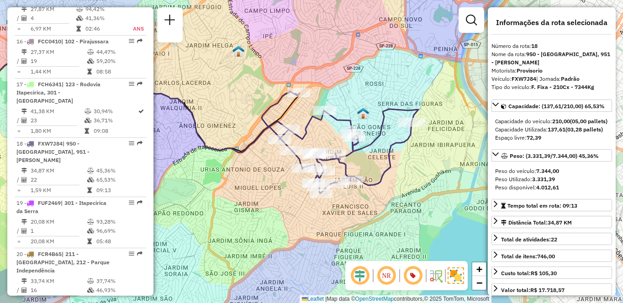
drag, startPoint x: 361, startPoint y: 130, endPoint x: 225, endPoint y: 103, distance: 138.9
click at [225, 103] on div "Janela de atendimento Grade de atendimento Capacidade Transportadoras Veículos …" at bounding box center [311, 151] width 623 height 303
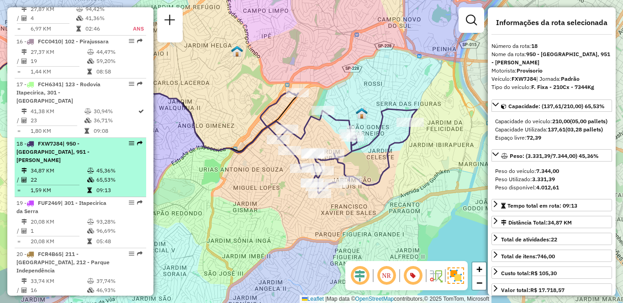
click at [82, 166] on td "34,87 KM" at bounding box center [58, 170] width 57 height 9
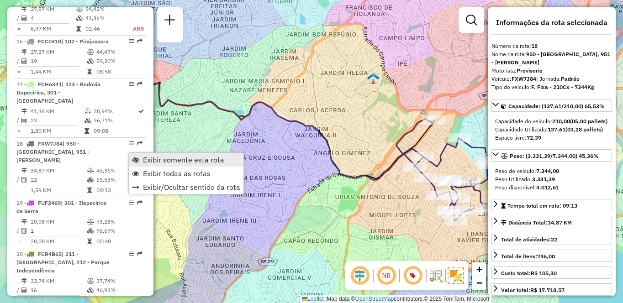
click at [167, 156] on span "Exibir somente esta rota" at bounding box center [183, 159] width 81 height 7
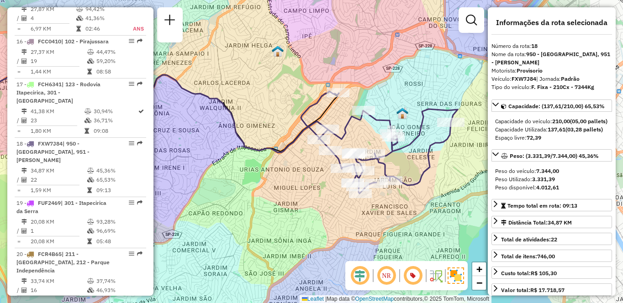
drag, startPoint x: 355, startPoint y: 138, endPoint x: 258, endPoint y: 110, distance: 100.4
click at [258, 110] on div "Janela de atendimento Grade de atendimento Capacidade Transportadoras Veículos …" at bounding box center [311, 151] width 623 height 303
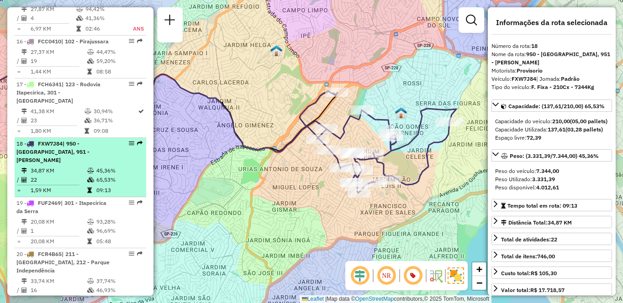
click at [69, 178] on td "22" at bounding box center [58, 179] width 57 height 9
